Goal: Task Accomplishment & Management: Manage account settings

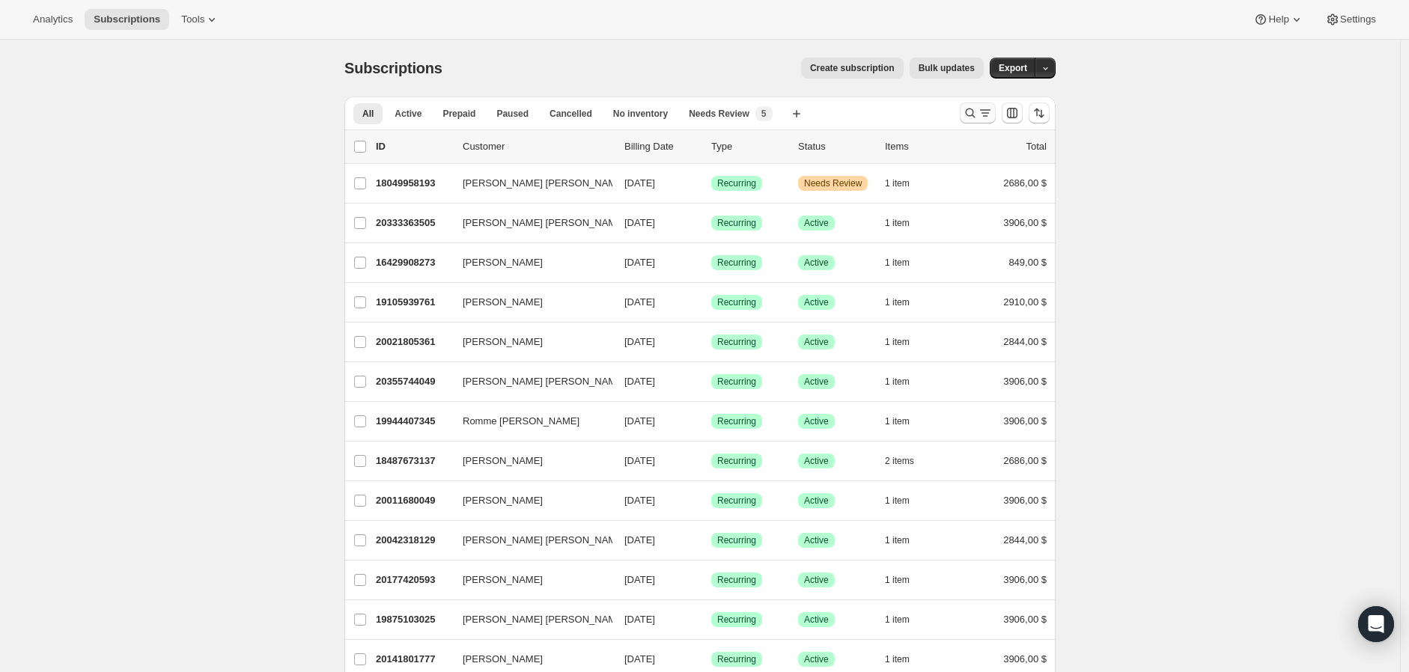
click at [972, 112] on icon "Buscar y filtrar resultados" at bounding box center [970, 113] width 15 height 15
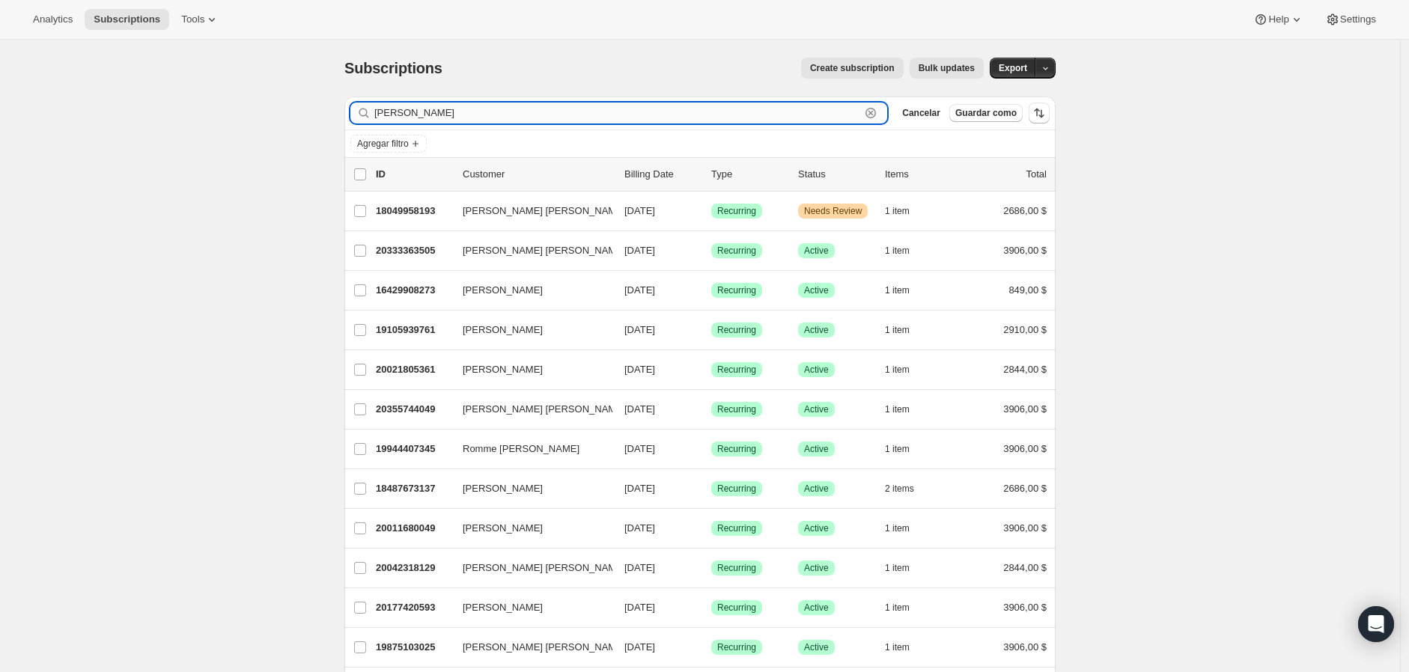
type input "[PERSON_NAME]"
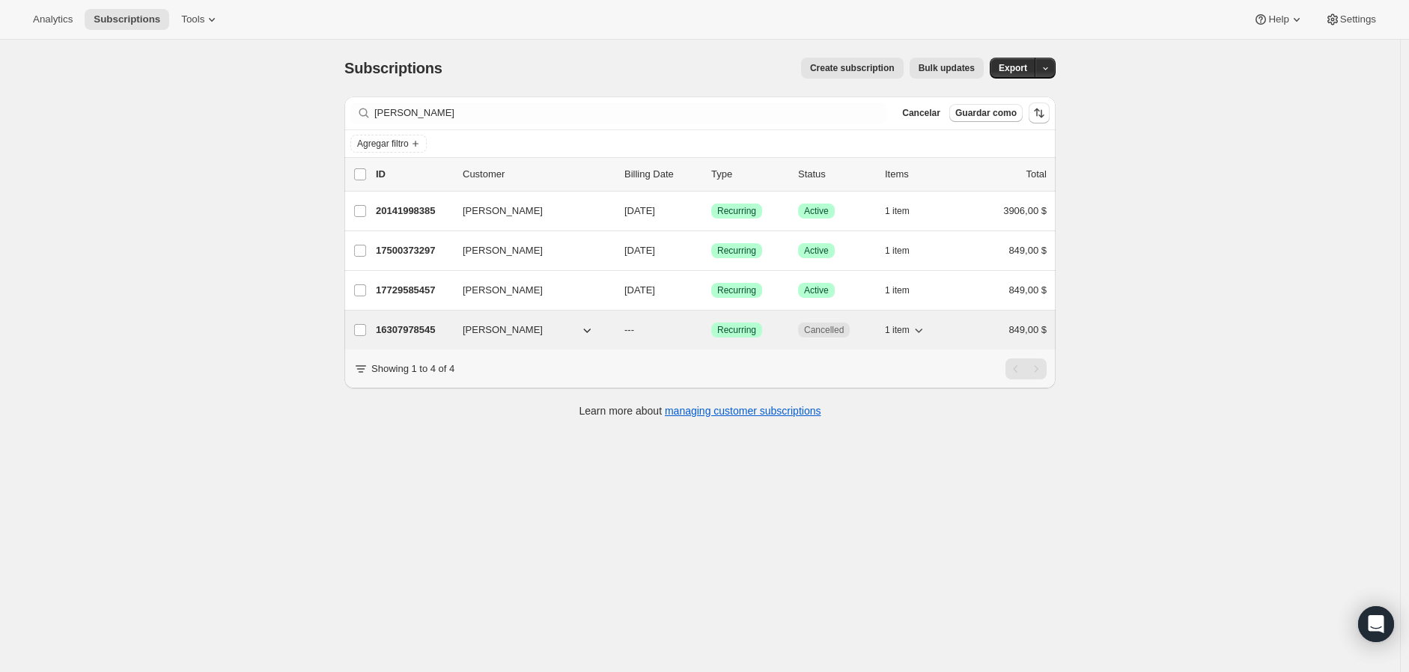
click at [422, 329] on p "16307978545" at bounding box center [413, 330] width 75 height 15
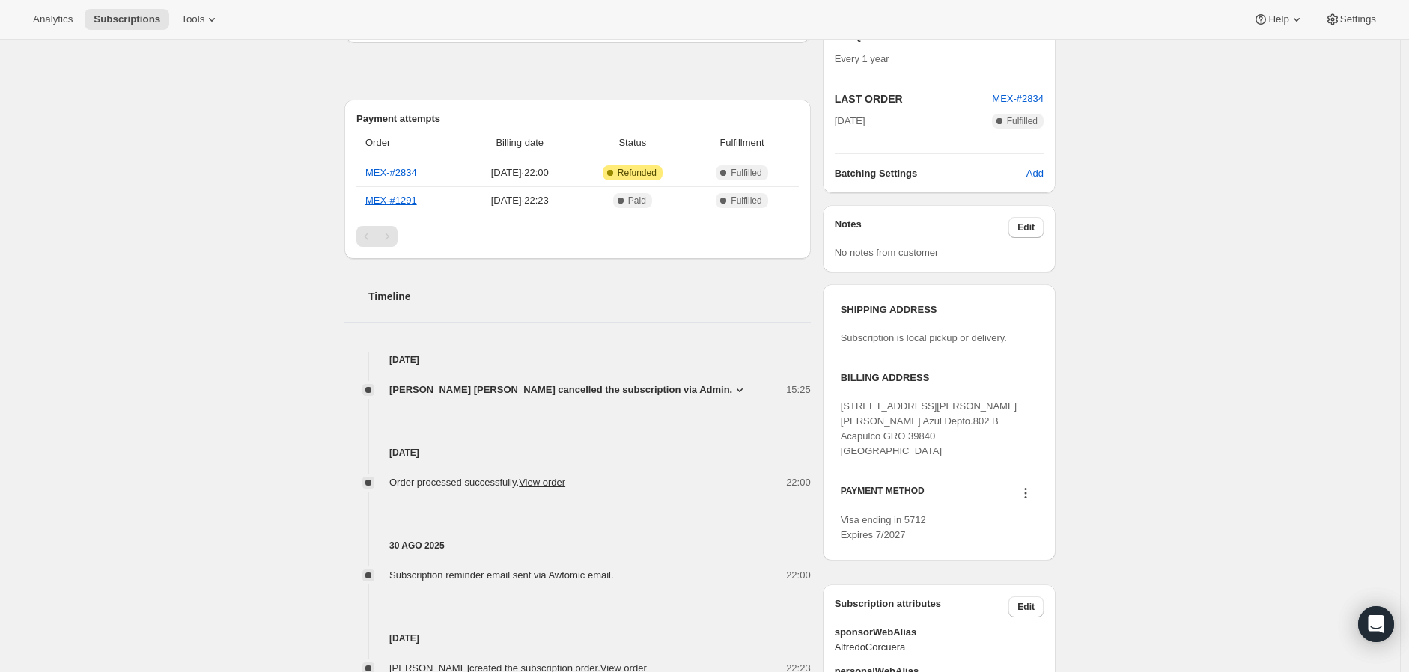
scroll to position [332, 0]
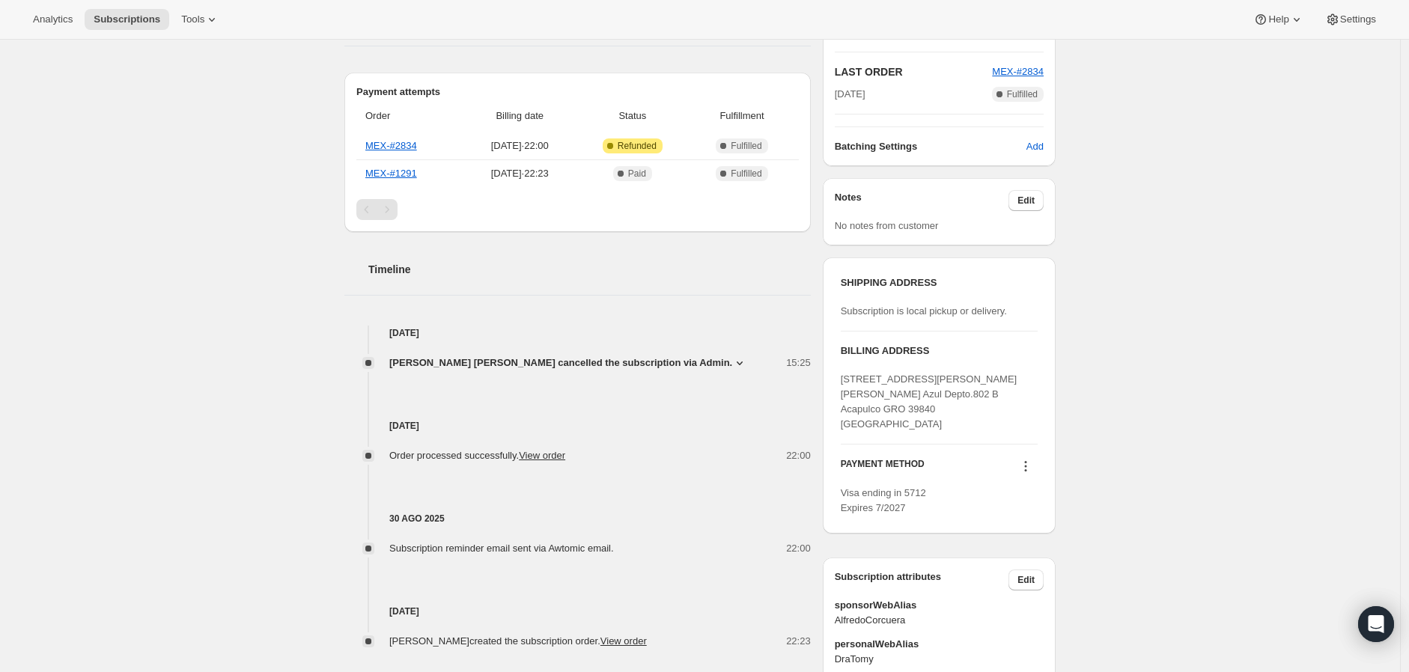
click at [664, 363] on span "[PERSON_NAME] [PERSON_NAME] cancelled the subscription via Admin." at bounding box center [560, 363] width 343 height 15
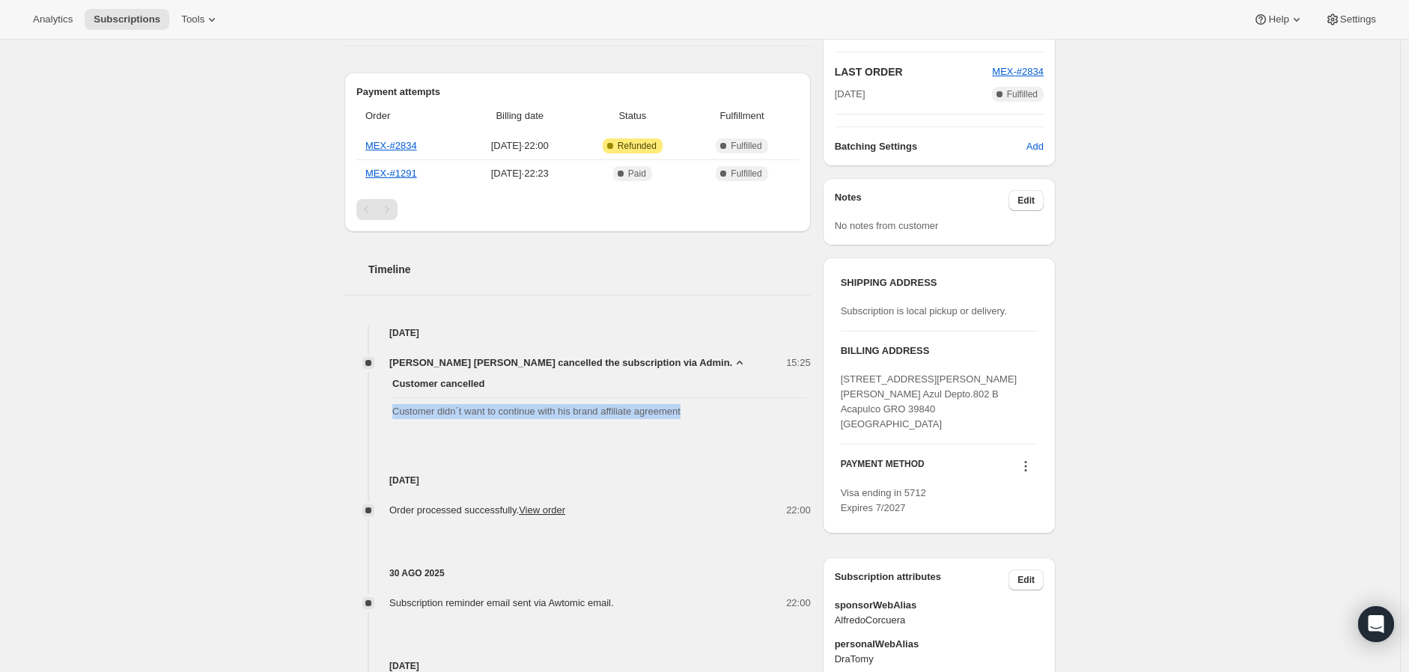
drag, startPoint x: 723, startPoint y: 416, endPoint x: 393, endPoint y: 418, distance: 330.3
click at [393, 418] on div "Customer cancelled Customer didn´t want to continue with his brand affiliate ag…" at bounding box center [577, 398] width 467 height 55
copy span "Customer didn´t want to continue with his brand affiliate agreement"
